Goal: Task Accomplishment & Management: Use online tool/utility

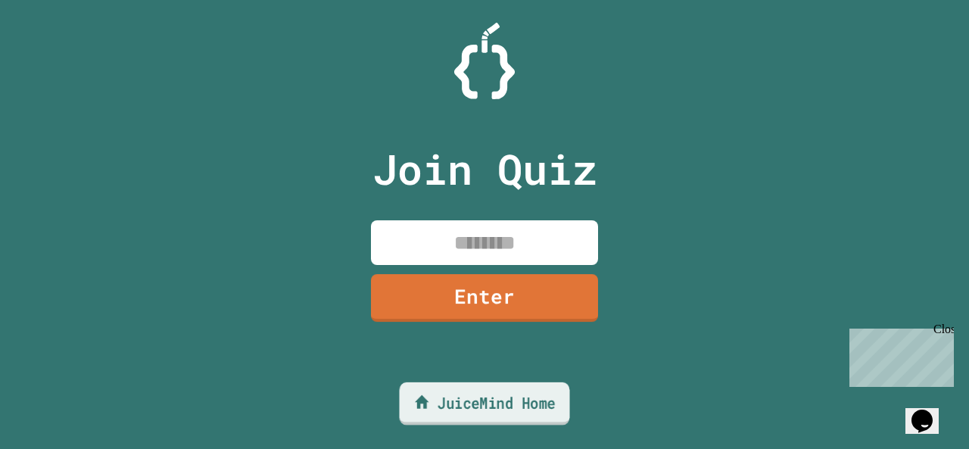
click at [492, 400] on link "JuiceMind Home" at bounding box center [485, 403] width 170 height 43
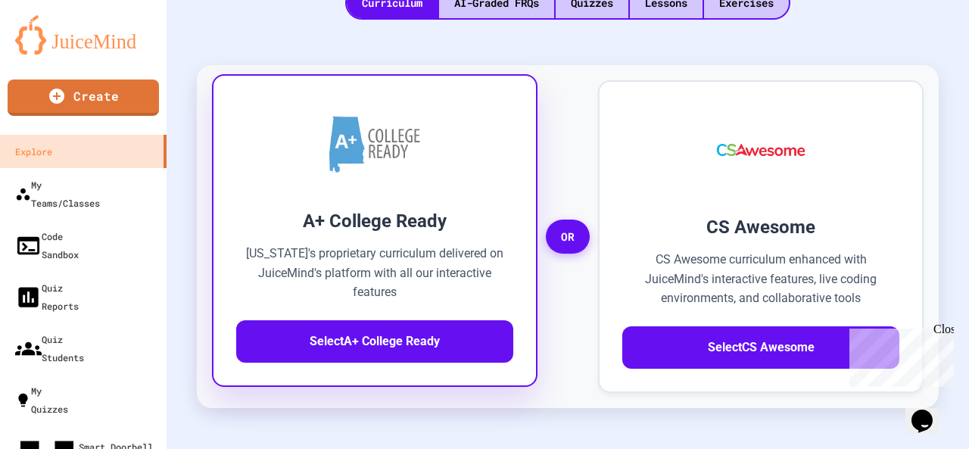
scroll to position [454, 0]
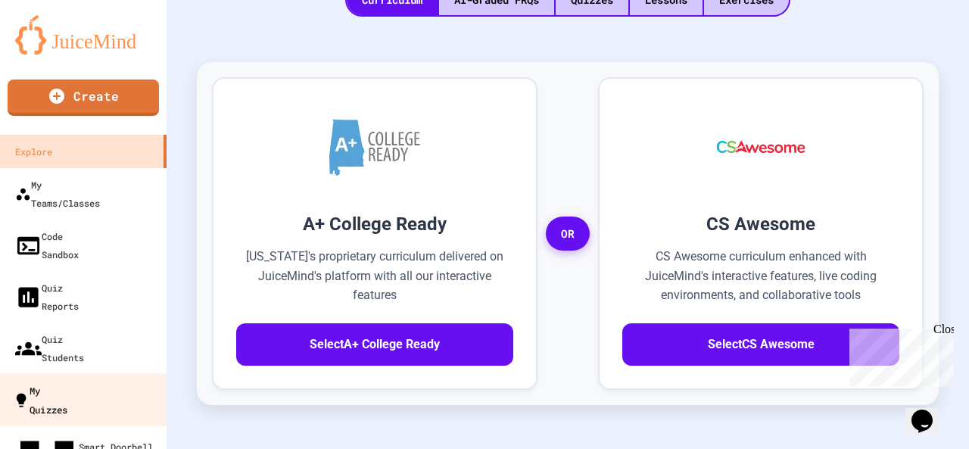
click at [98, 373] on link "My Quizzes" at bounding box center [84, 399] width 172 height 53
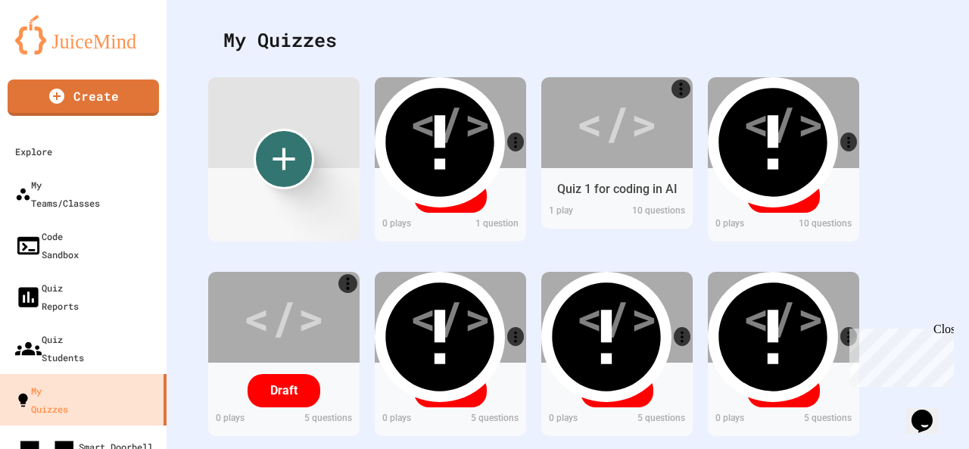
scroll to position [259, 0]
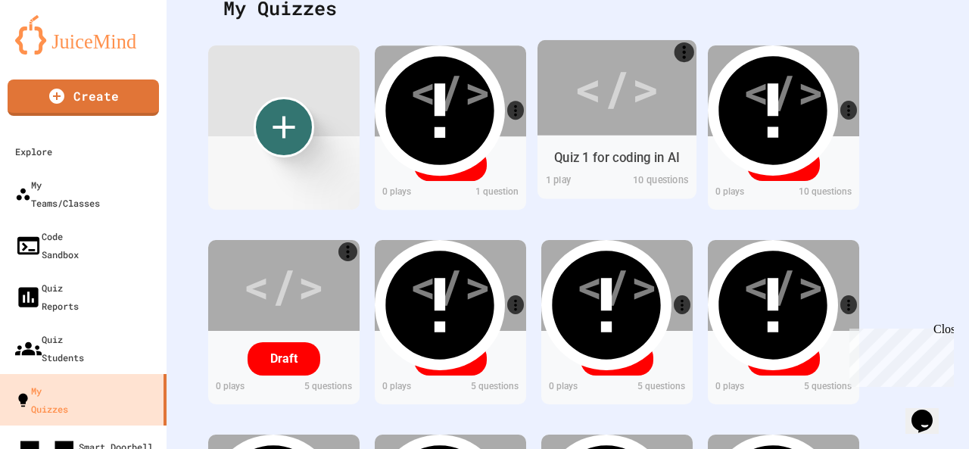
click at [565, 169] on div "Quiz 1 for coding in AI" at bounding box center [616, 158] width 159 height 30
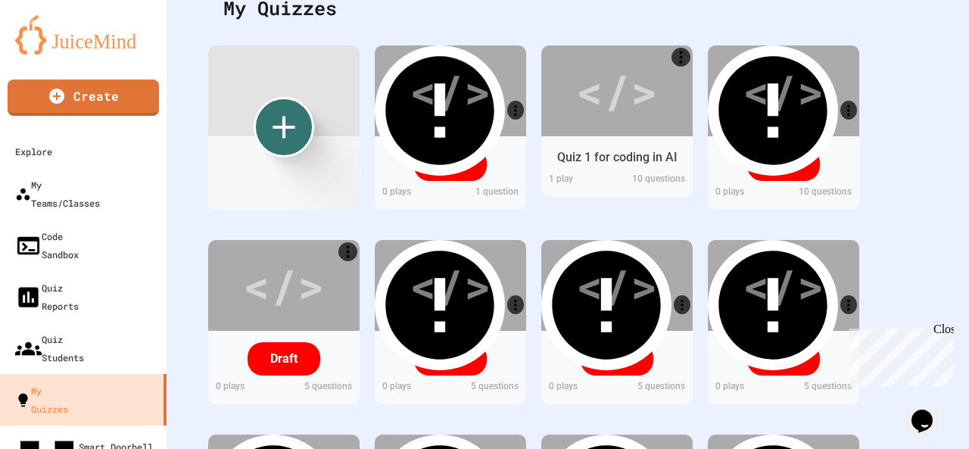
scroll to position [0, 0]
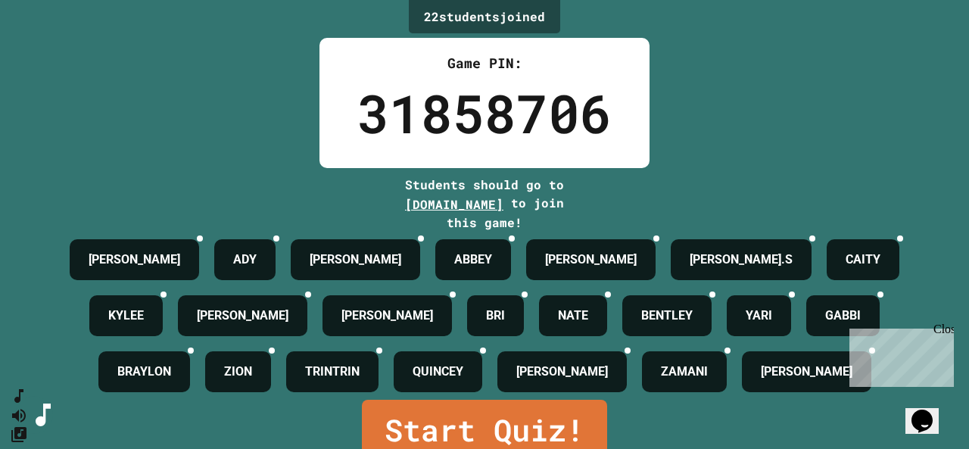
scroll to position [136, 0]
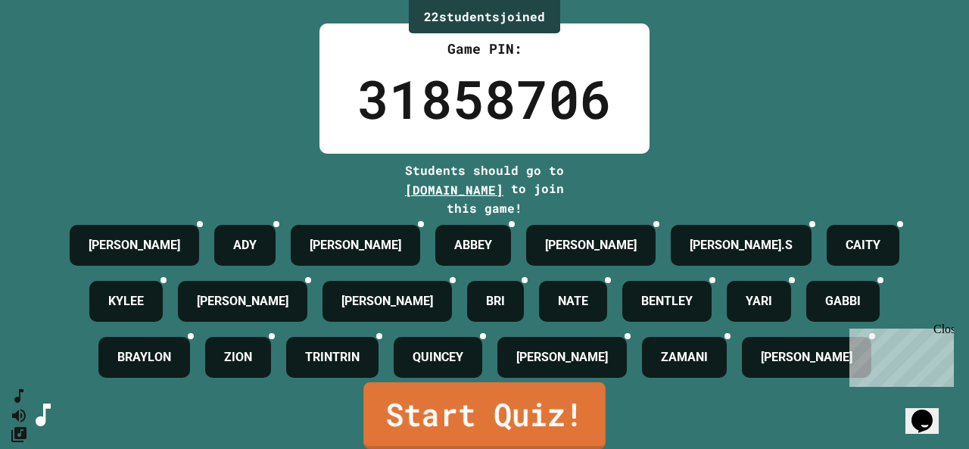
click at [550, 402] on link "Start Quiz!" at bounding box center [484, 415] width 242 height 67
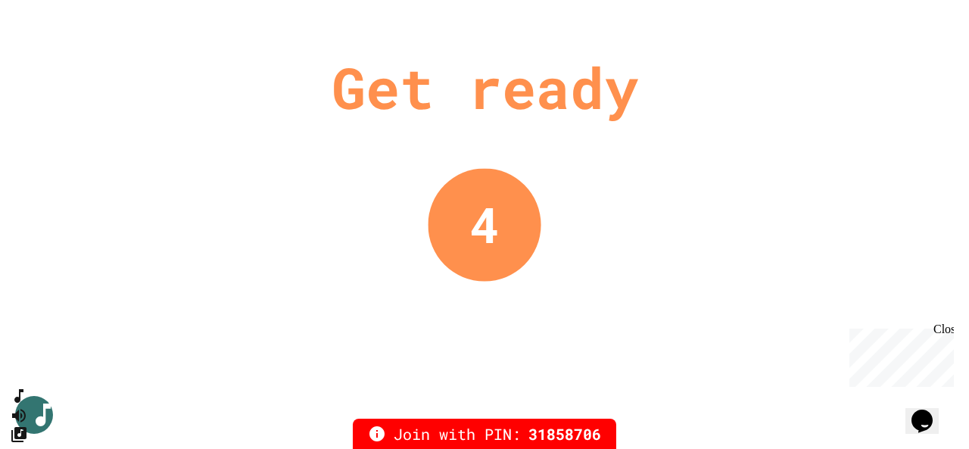
scroll to position [0, 0]
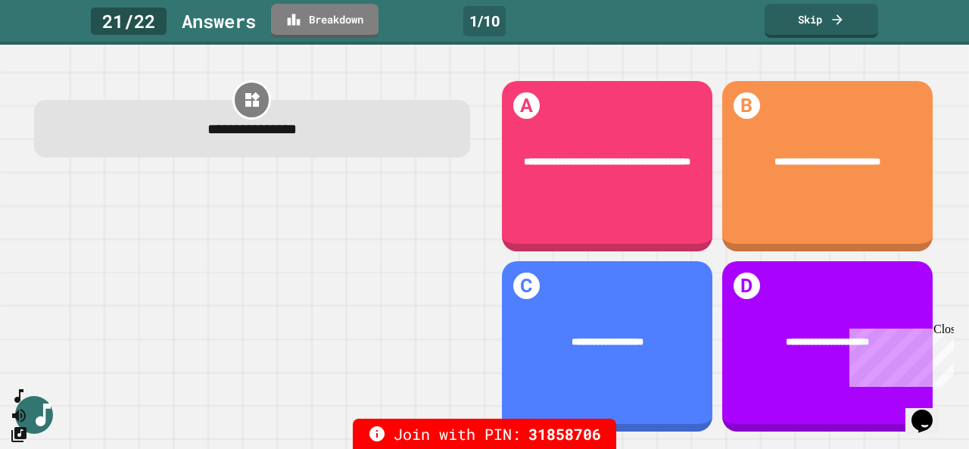
click at [945, 326] on div "Close" at bounding box center [942, 331] width 19 height 19
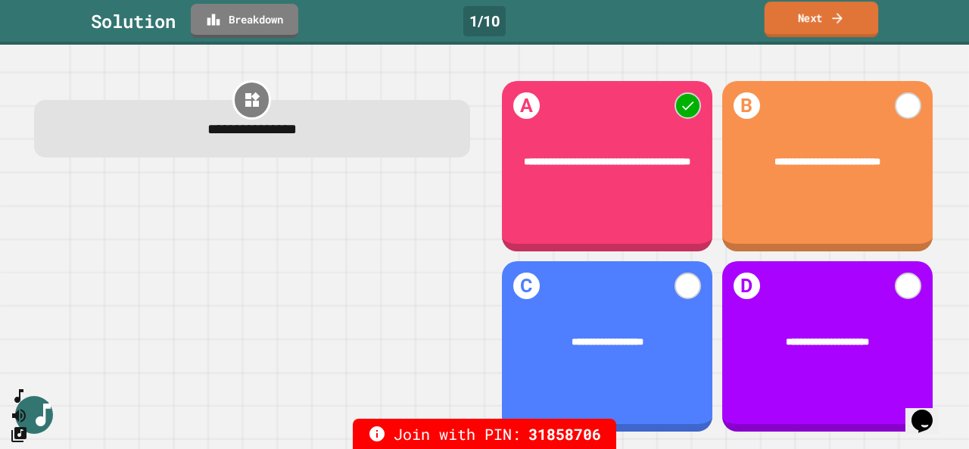
click at [796, 20] on link "Next" at bounding box center [821, 20] width 114 height 36
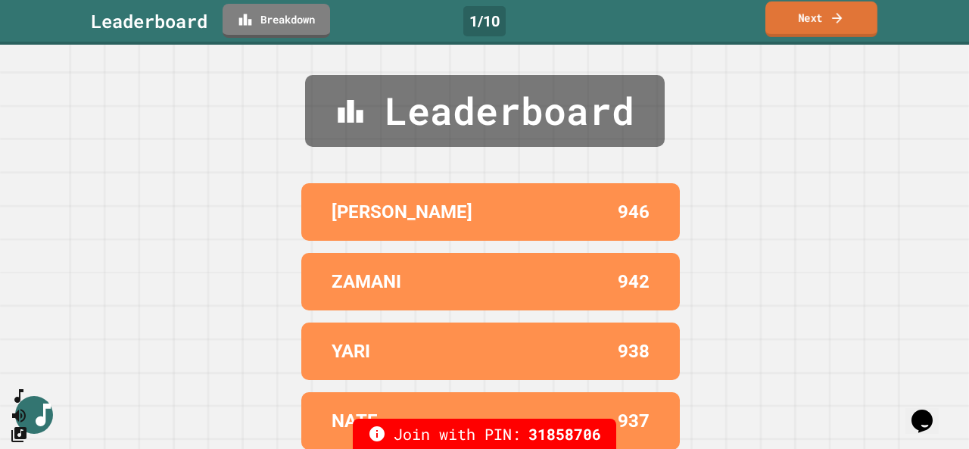
click at [863, 2] on link "Next" at bounding box center [821, 20] width 112 height 36
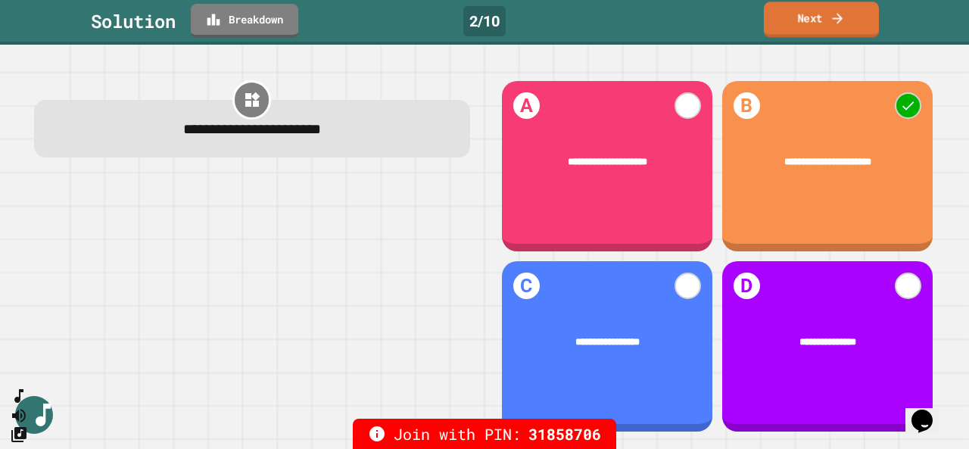
click at [778, 16] on link "Next" at bounding box center [821, 20] width 115 height 36
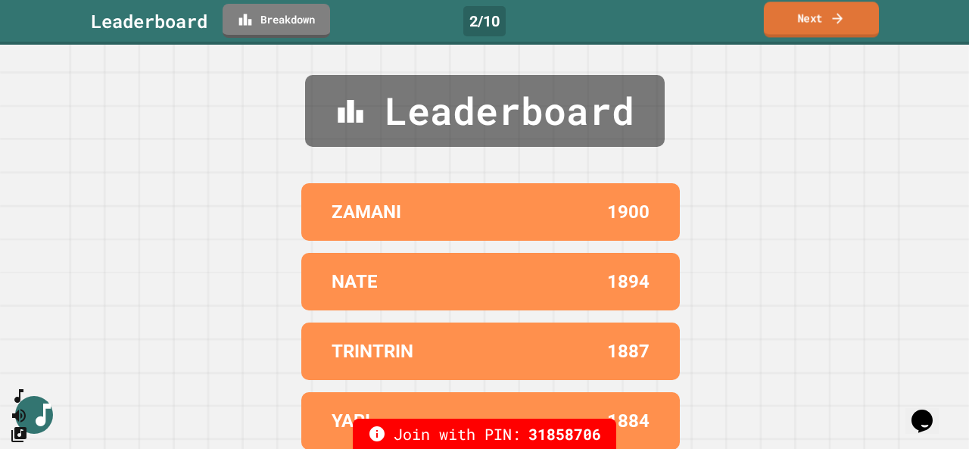
click at [798, 26] on link "Next" at bounding box center [821, 20] width 115 height 36
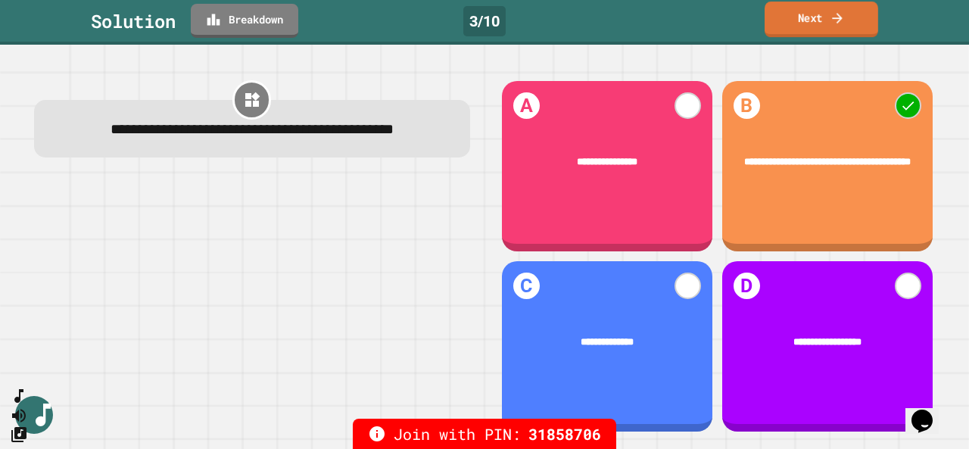
click at [840, 31] on link "Next" at bounding box center [821, 20] width 114 height 36
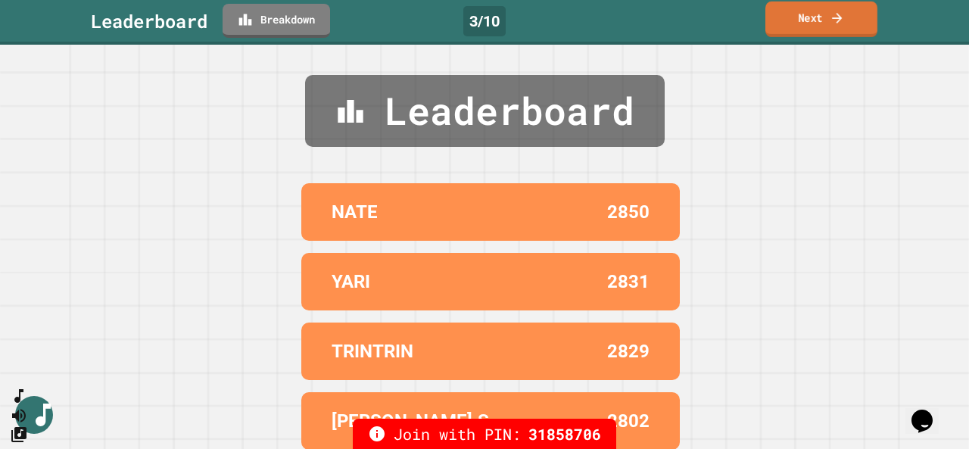
click at [792, 17] on link "Next" at bounding box center [821, 20] width 112 height 36
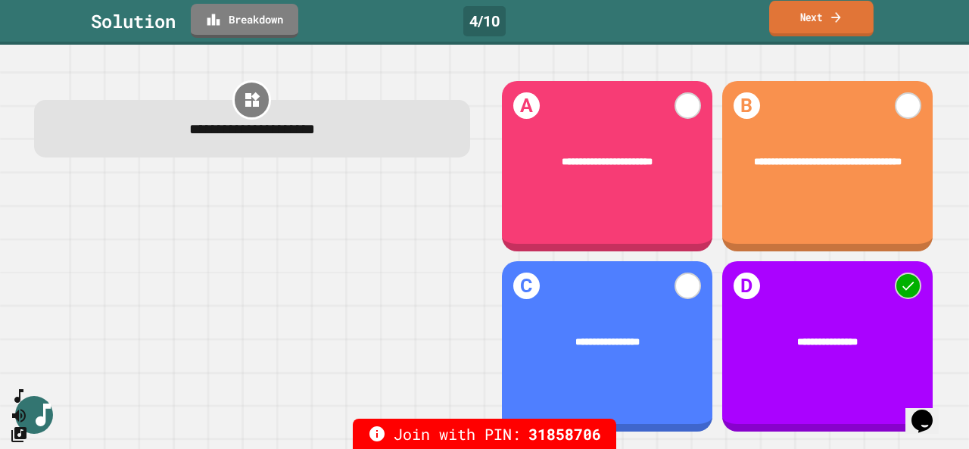
click at [781, 30] on link "Next" at bounding box center [821, 19] width 104 height 36
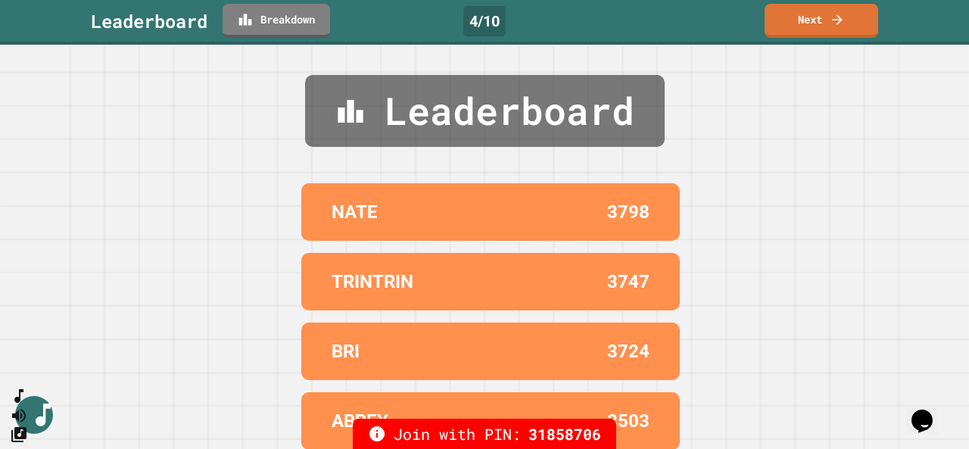
click at [811, 17] on link "Next" at bounding box center [821, 21] width 114 height 34
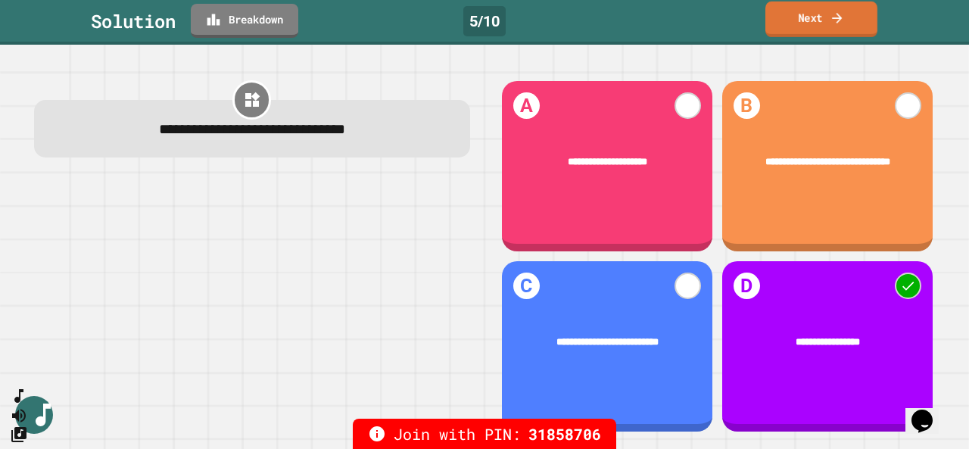
drag, startPoint x: 764, startPoint y: 33, endPoint x: 806, endPoint y: 13, distance: 46.0
click at [806, 13] on link "Next" at bounding box center [821, 20] width 112 height 36
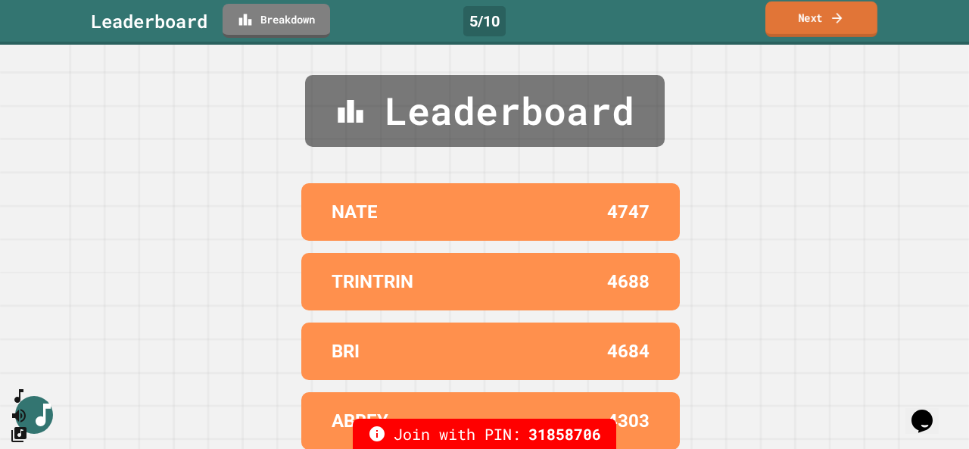
click at [795, 25] on link "Next" at bounding box center [821, 20] width 112 height 36
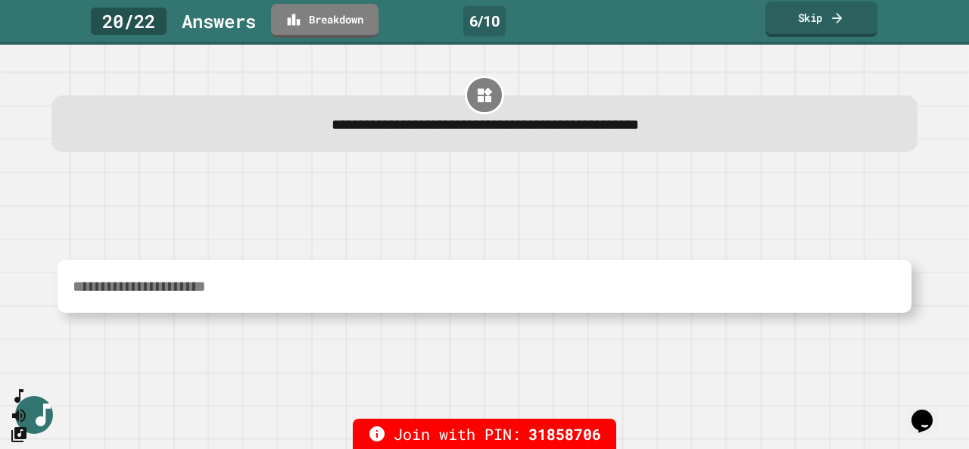
click at [795, 25] on link "Skip" at bounding box center [821, 20] width 112 height 36
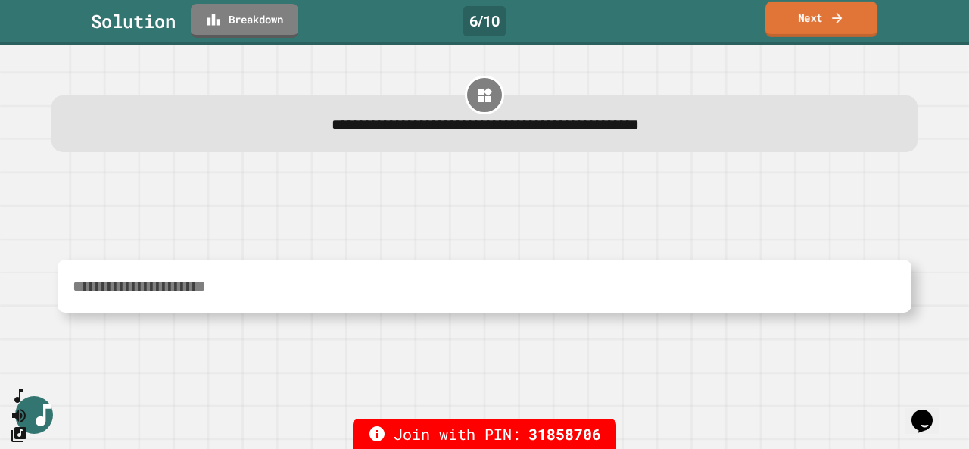
click at [826, 32] on link "Next" at bounding box center [821, 20] width 112 height 36
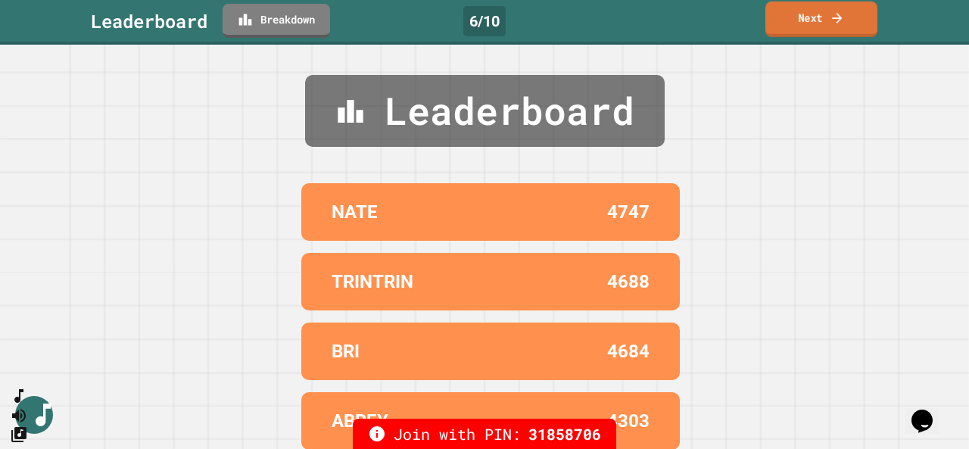
click at [795, 20] on link "Next" at bounding box center [821, 20] width 112 height 36
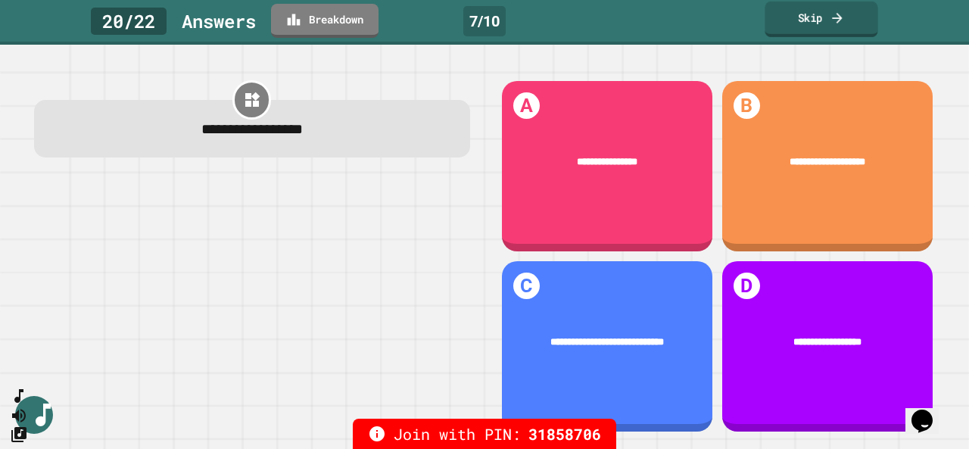
click at [840, 30] on link "Skip" at bounding box center [820, 20] width 113 height 36
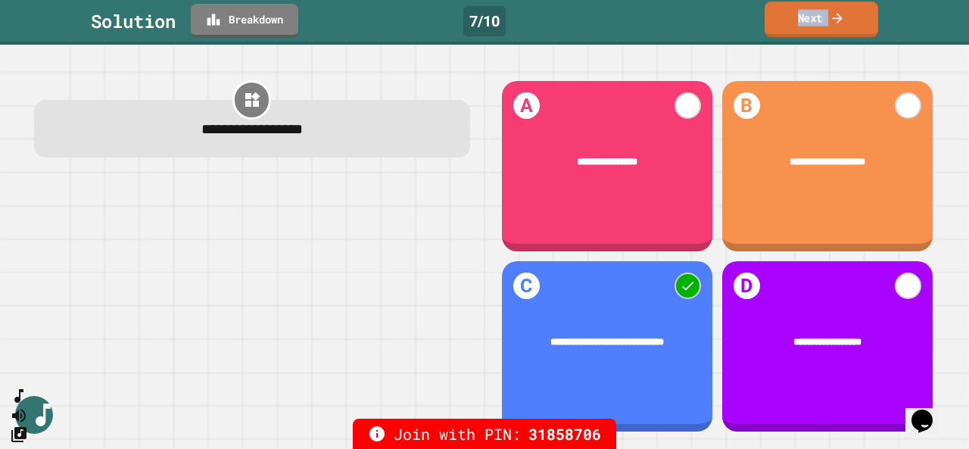
click at [814, 23] on link "Next" at bounding box center [821, 20] width 114 height 36
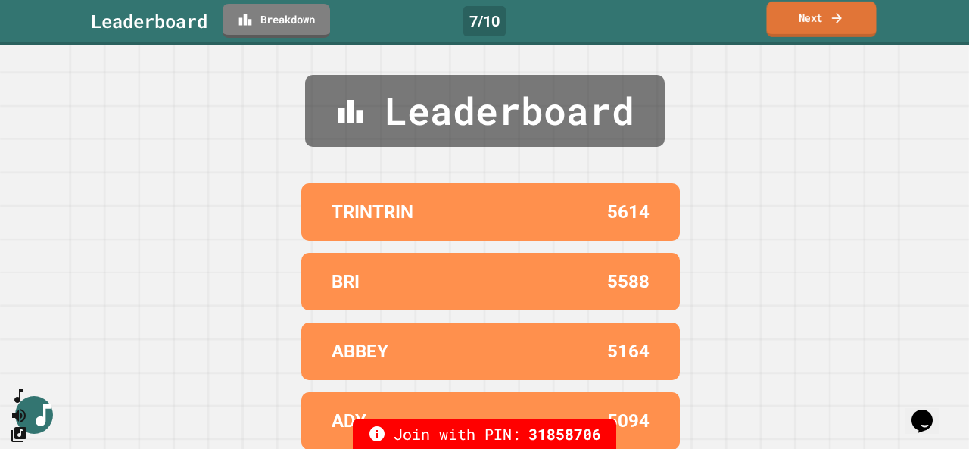
click at [816, 35] on link "Next" at bounding box center [821, 20] width 110 height 36
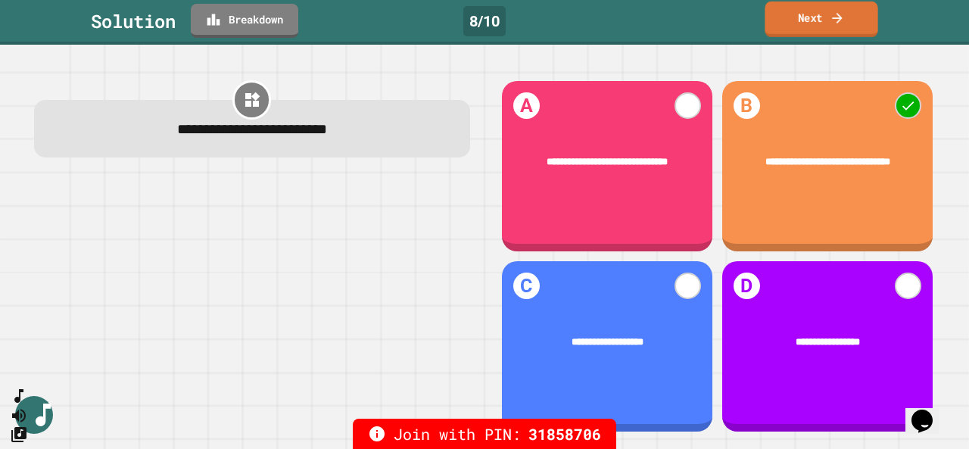
click at [816, 29] on link "Next" at bounding box center [820, 20] width 113 height 36
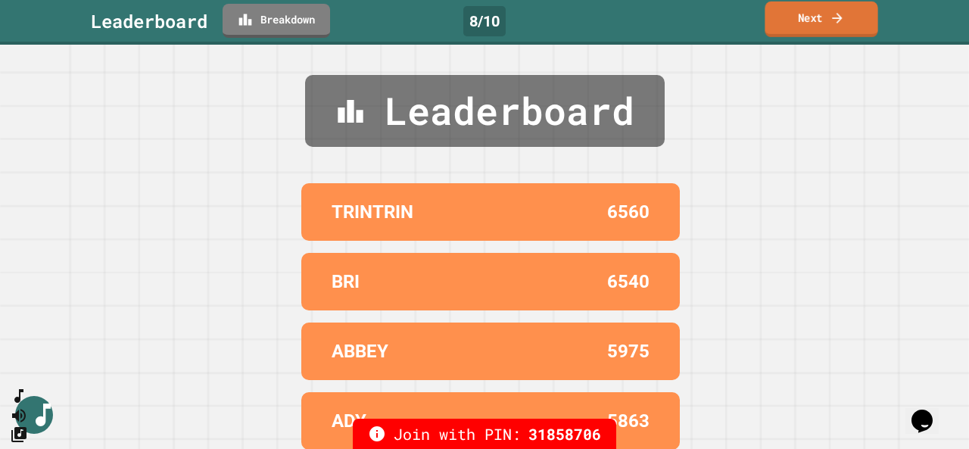
click at [805, 17] on link "Next" at bounding box center [820, 20] width 113 height 36
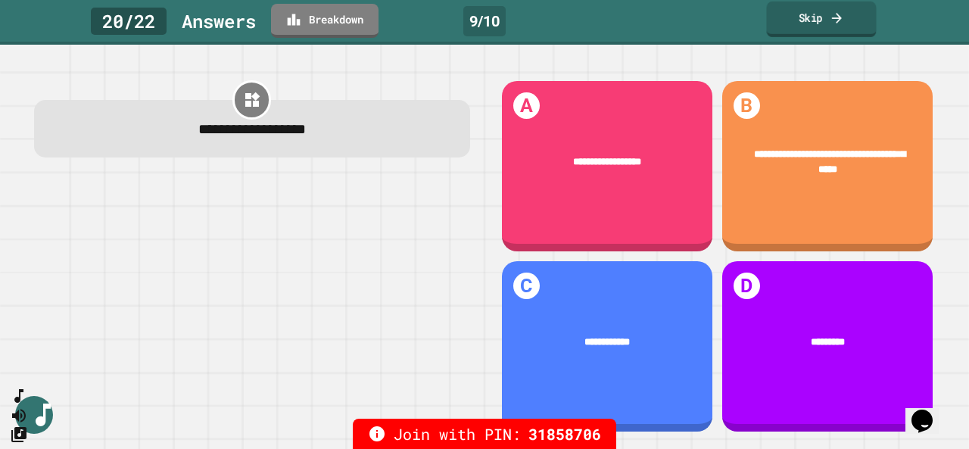
click at [799, 23] on link "Skip" at bounding box center [821, 20] width 110 height 36
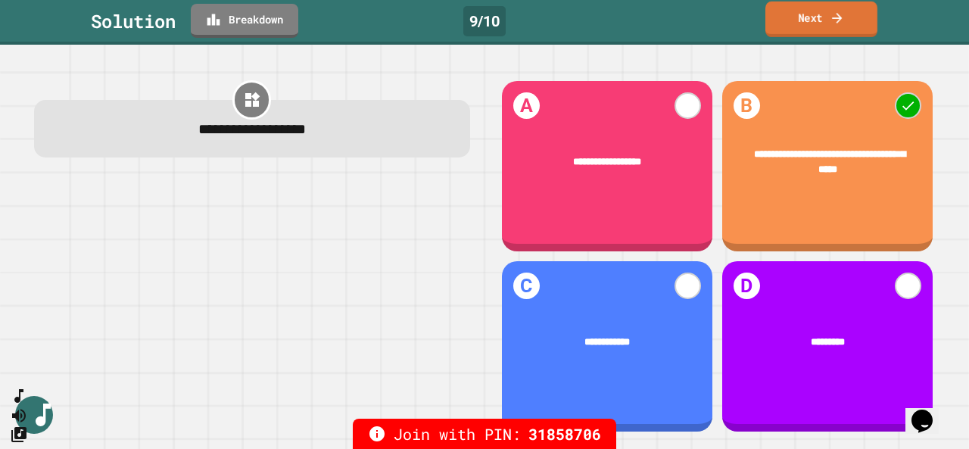
click at [799, 23] on link "Next" at bounding box center [821, 20] width 112 height 36
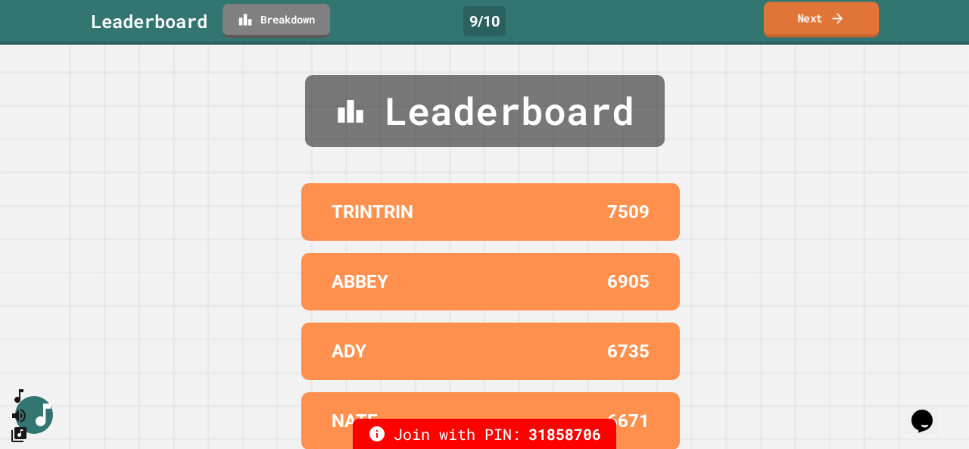
click at [827, 27] on link "Next" at bounding box center [821, 20] width 115 height 36
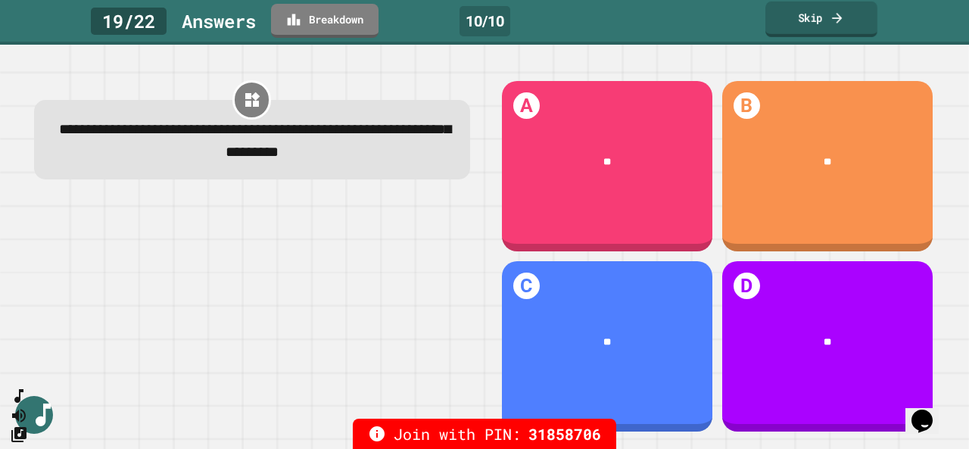
drag, startPoint x: 827, startPoint y: 27, endPoint x: 804, endPoint y: 14, distance: 26.8
click at [804, 14] on link "Skip" at bounding box center [821, 20] width 112 height 36
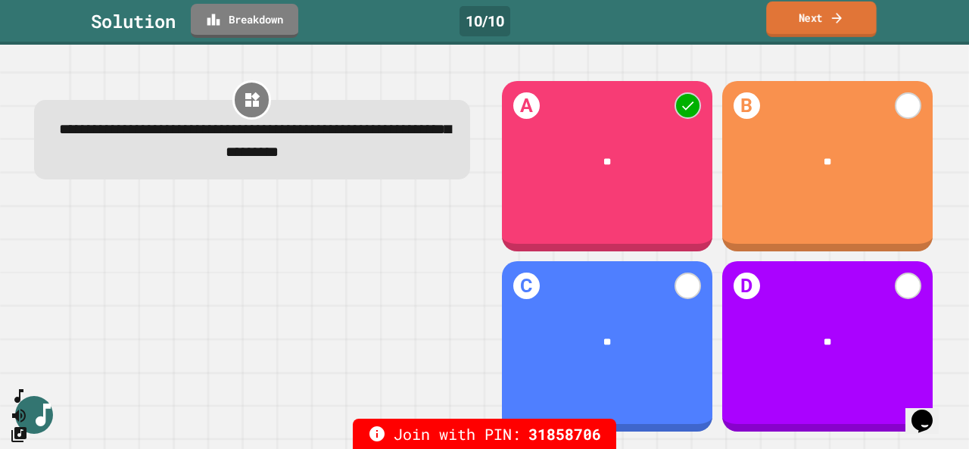
click at [819, 22] on link "Next" at bounding box center [821, 20] width 111 height 36
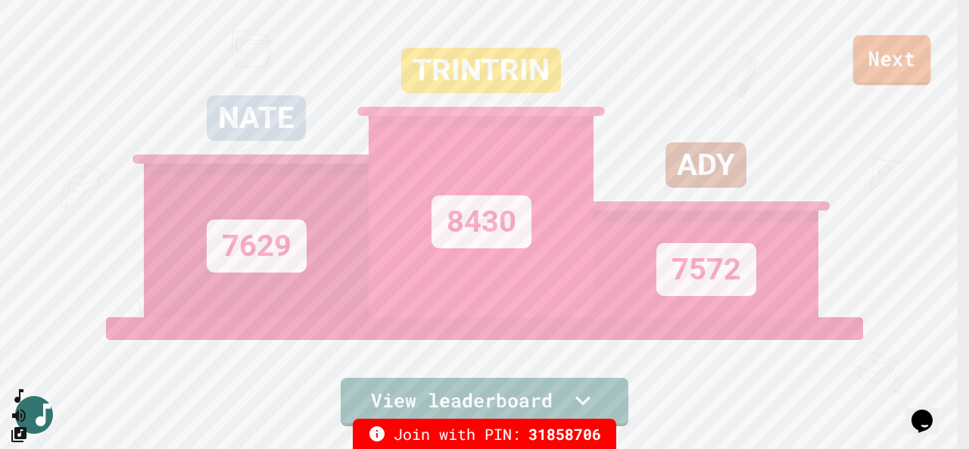
click at [896, 58] on link "Next" at bounding box center [892, 60] width 78 height 50
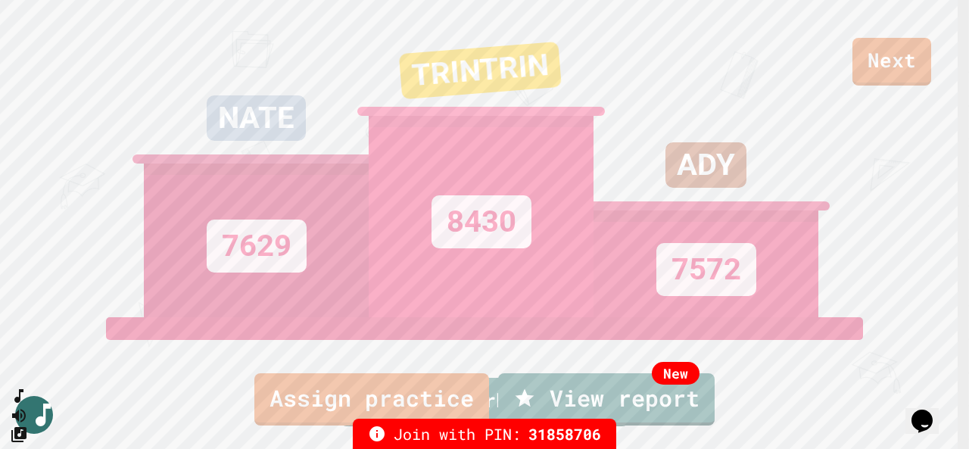
drag, startPoint x: 860, startPoint y: 56, endPoint x: 892, endPoint y: 26, distance: 43.4
